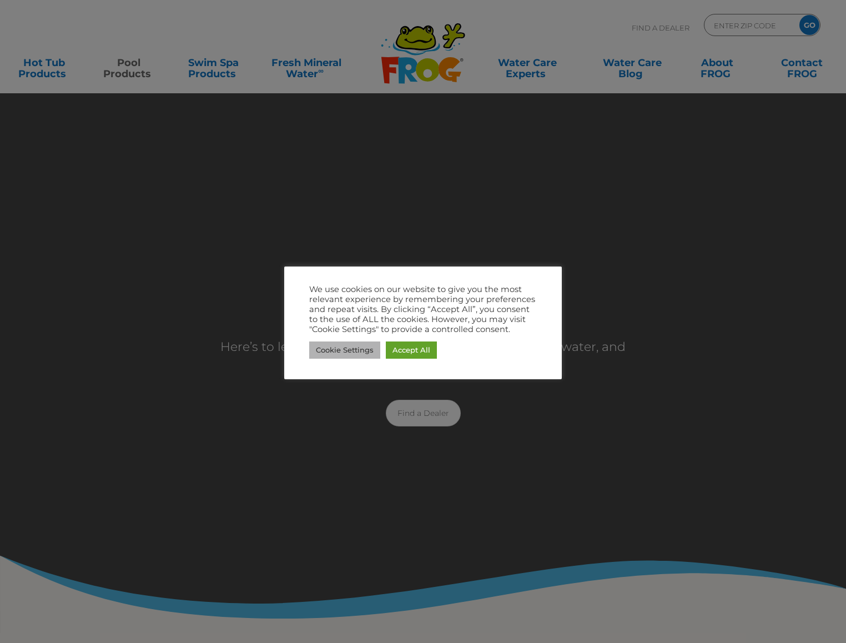
click at [338, 352] on link "Cookie Settings" at bounding box center [344, 349] width 71 height 17
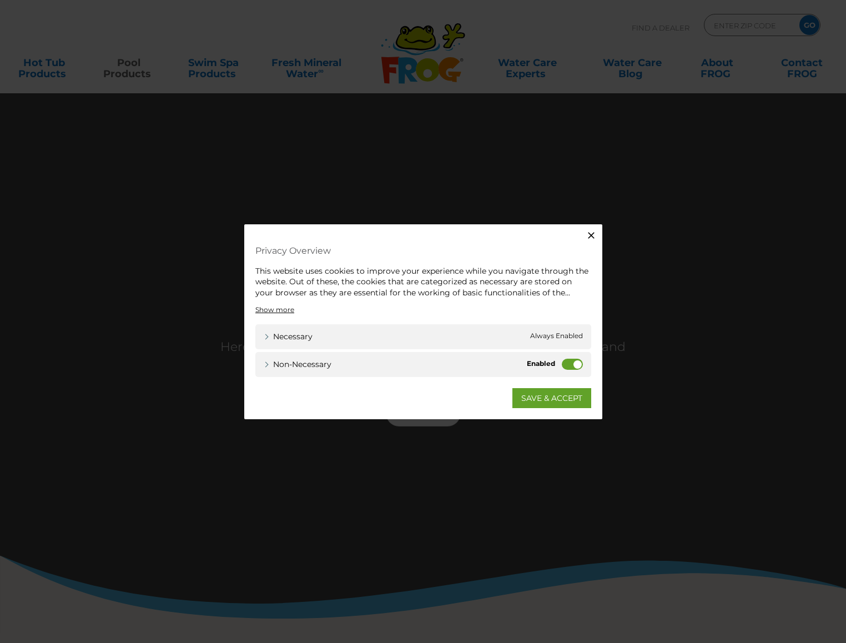
click at [567, 363] on label "Non-necessary" at bounding box center [572, 364] width 21 height 11
click at [0, 0] on input "Non-necessary" at bounding box center [0, 0] width 0 height 0
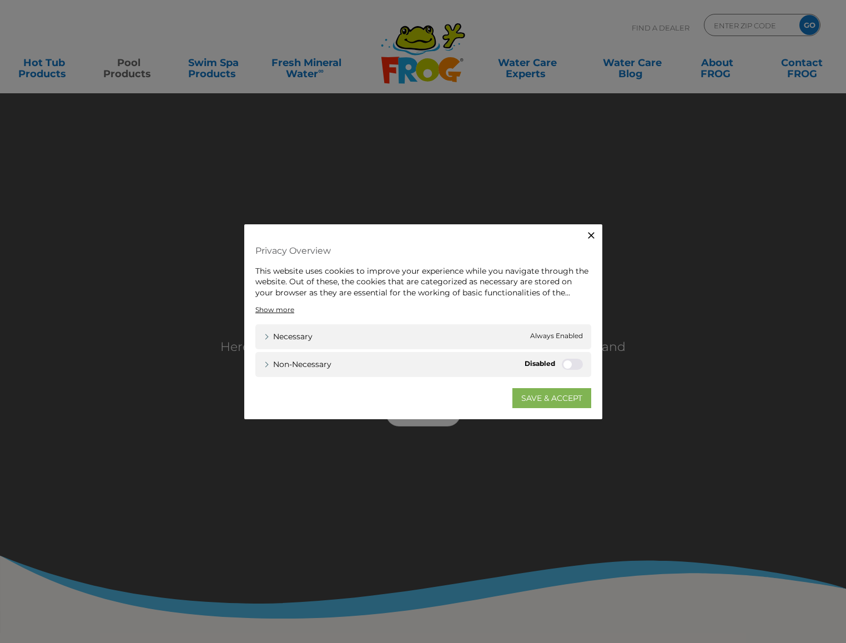
click at [549, 392] on link "SAVE & ACCEPT" at bounding box center [551, 398] width 79 height 20
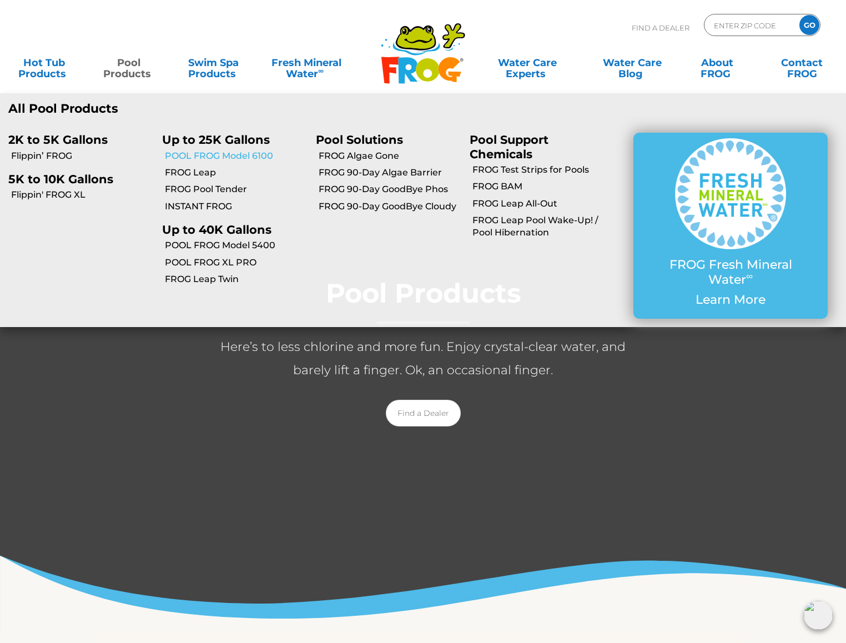
click at [195, 160] on link "POOL FROG Model 6100" at bounding box center [236, 156] width 143 height 12
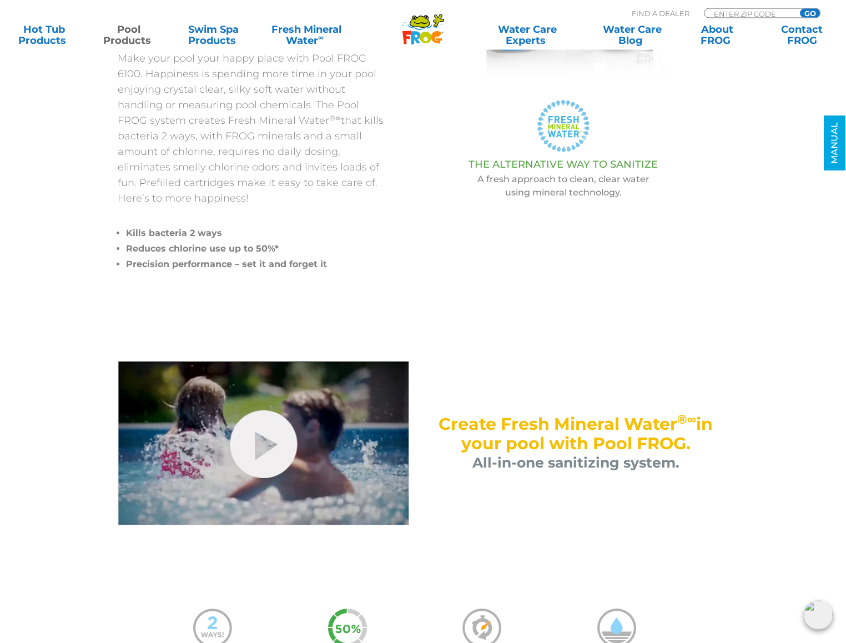
scroll to position [265, 0]
click at [246, 442] on link "hide-me" at bounding box center [263, 444] width 67 height 68
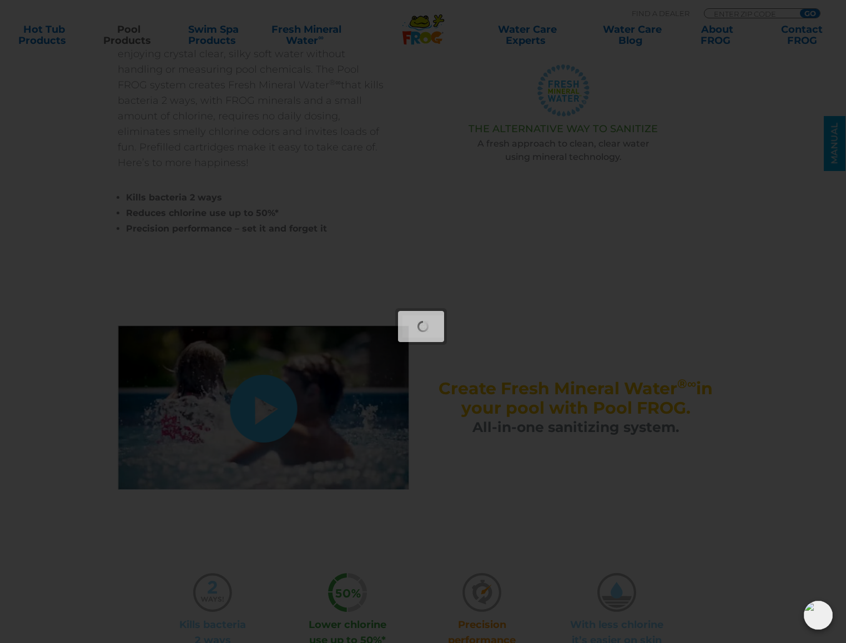
scroll to position [301, 0]
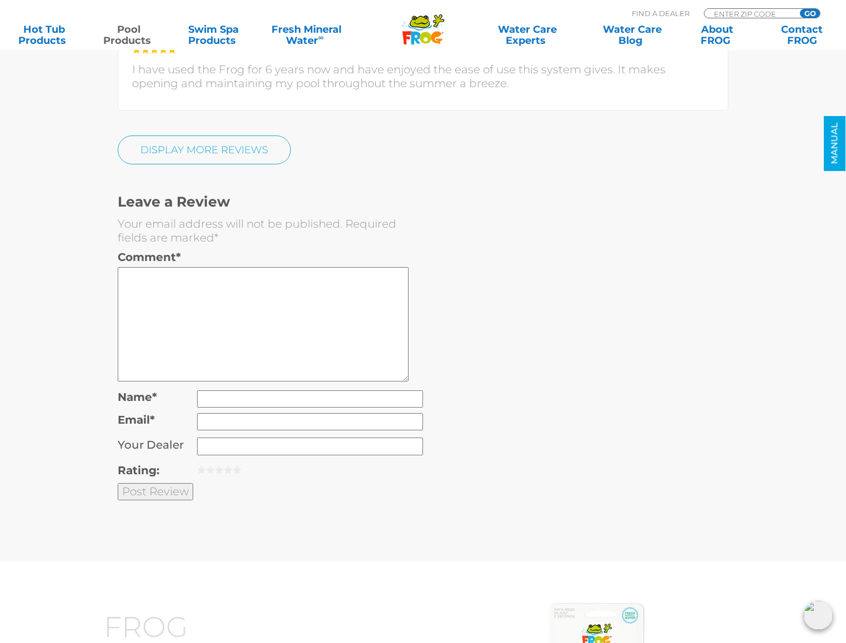
scroll to position [3041, 0]
